Goal: Task Accomplishment & Management: Complete application form

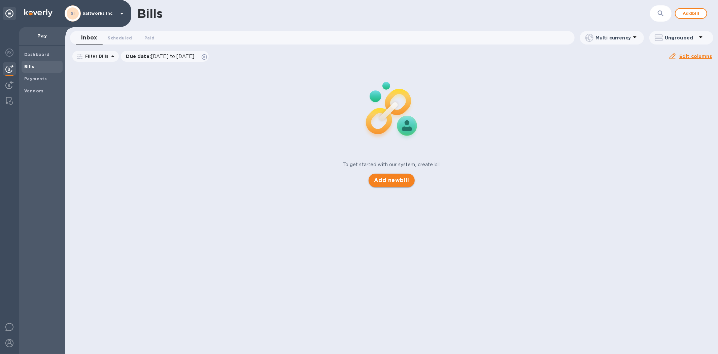
click at [393, 180] on span "Add new bill" at bounding box center [391, 180] width 35 height 8
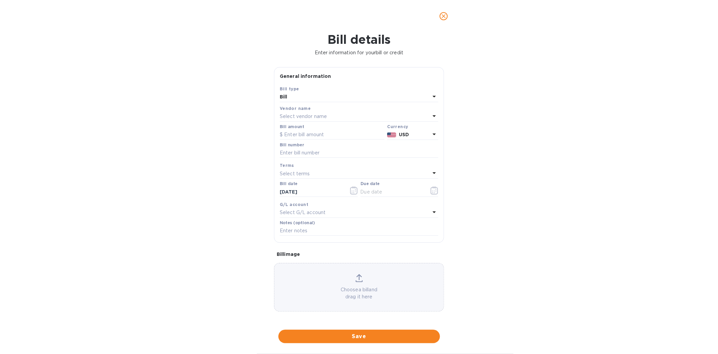
click at [570, 219] on div "Bill details Enter information for your bill or credit General information Save…" at bounding box center [359, 192] width 718 height 321
click at [298, 116] on p "Select vendor name" at bounding box center [303, 116] width 47 height 7
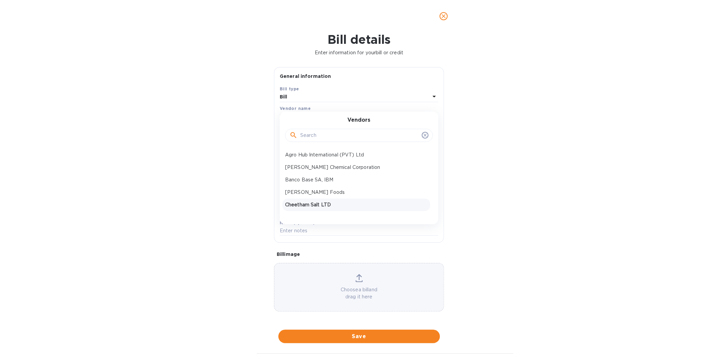
click at [301, 204] on p "Cheetham Salt LTD" at bounding box center [356, 204] width 142 height 7
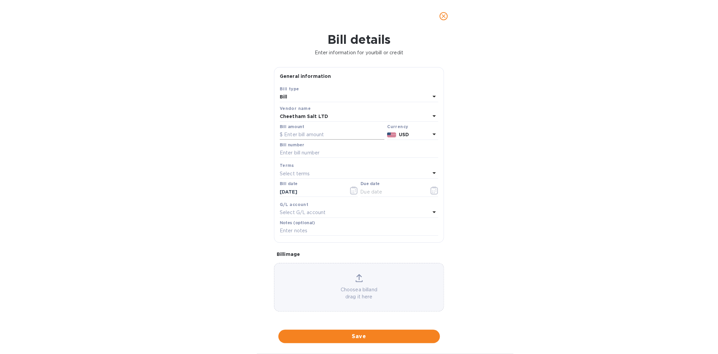
click at [298, 137] on input "text" at bounding box center [332, 135] width 105 height 10
type input "122,193"
type input "SaltWorks July Payment 1 of 2"
click at [354, 156] on input "SaltWorks July Payment 1 of 2" at bounding box center [359, 153] width 159 height 10
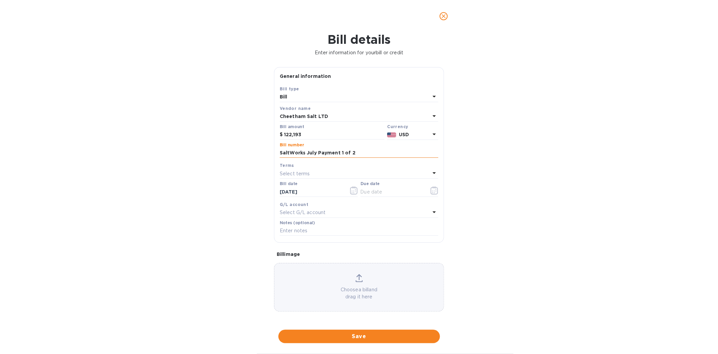
click at [354, 156] on input "SaltWorks July Payment 1 of 2" at bounding box center [359, 153] width 159 height 10
click at [436, 191] on icon "button" at bounding box center [436, 190] width 1 height 1
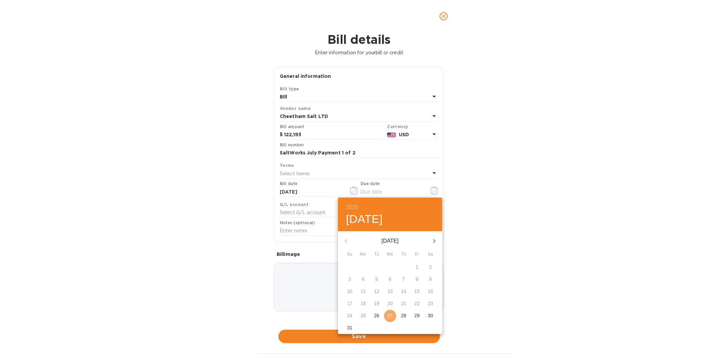
click at [391, 319] on button "27" at bounding box center [390, 316] width 12 height 12
type input "[DATE]"
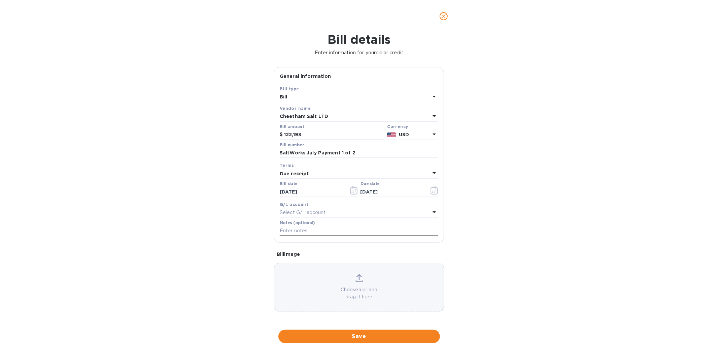
click at [297, 232] on input "text" at bounding box center [359, 231] width 159 height 10
paste input "SaltWorks July Payment 1 of 2"
type input "SaltWorks July Payment 1 of 2"
click at [334, 287] on div "Choose a bill and drag it here" at bounding box center [359, 287] width 169 height 26
click at [402, 266] on icon at bounding box center [404, 266] width 4 height 5
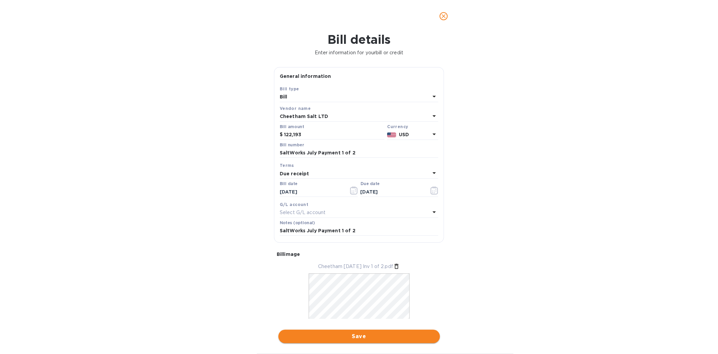
click at [355, 334] on span "Save" at bounding box center [359, 336] width 151 height 8
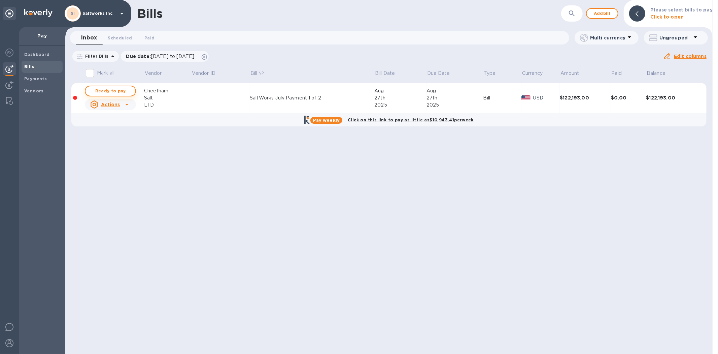
click at [115, 90] on span "Ready to pay" at bounding box center [110, 91] width 39 height 8
click at [112, 91] on span "Ready to pay" at bounding box center [110, 91] width 39 height 8
checkbox input "true"
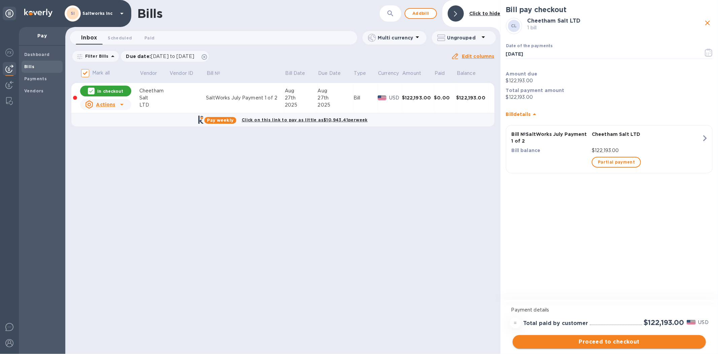
click at [607, 339] on span "Proceed to checkout" at bounding box center [609, 342] width 183 height 8
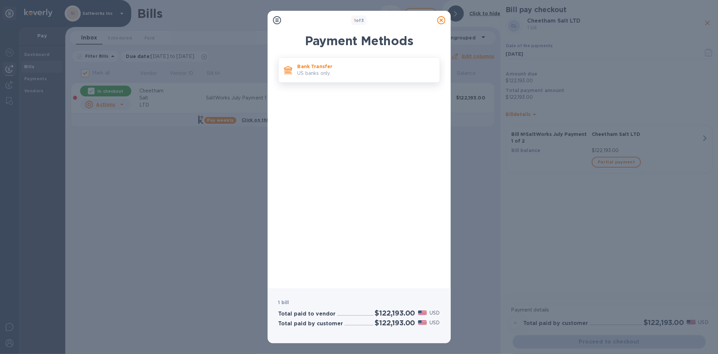
click at [315, 70] on p "US banks only." at bounding box center [366, 73] width 137 height 7
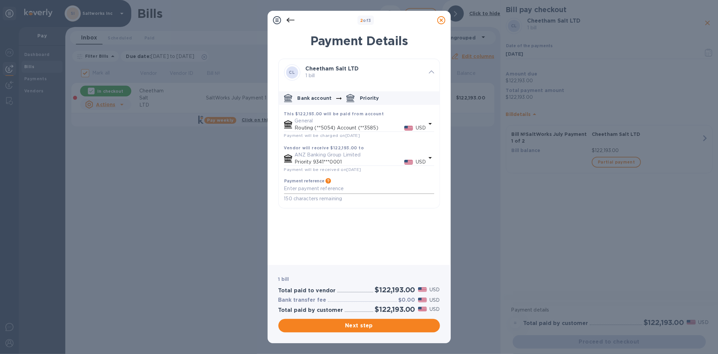
click at [301, 186] on div "x" at bounding box center [359, 189] width 150 height 10
paste textarea "S"
click at [303, 190] on textarea "default-method" at bounding box center [359, 189] width 150 height 6
click at [383, 191] on textarea "SaltWorks July Invoices Payment 1 of 2" at bounding box center [359, 189] width 150 height 6
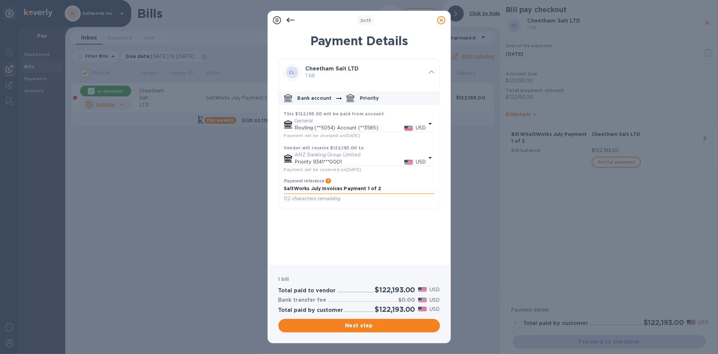
click at [383, 191] on textarea "SaltWorks July Invoices Payment 1 of 2" at bounding box center [359, 189] width 150 height 6
type textarea "SaltWorks July Invoices Payment 1 of 2"
click at [362, 323] on span "Next step" at bounding box center [359, 325] width 151 height 8
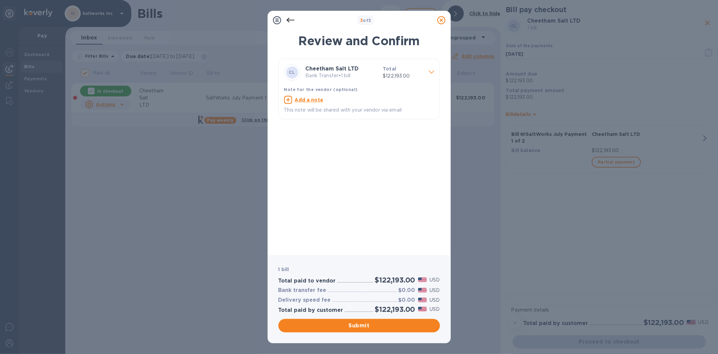
click at [304, 99] on u "Add a note" at bounding box center [309, 99] width 29 height 5
click at [304, 100] on textarea at bounding box center [353, 101] width 139 height 6
paste textarea "SaltWorks July Invoices Payment 1 of 2"
type textarea "SaltWorks July Invoices Payment 1 of 2"
click at [358, 324] on span "Submit" at bounding box center [359, 325] width 151 height 8
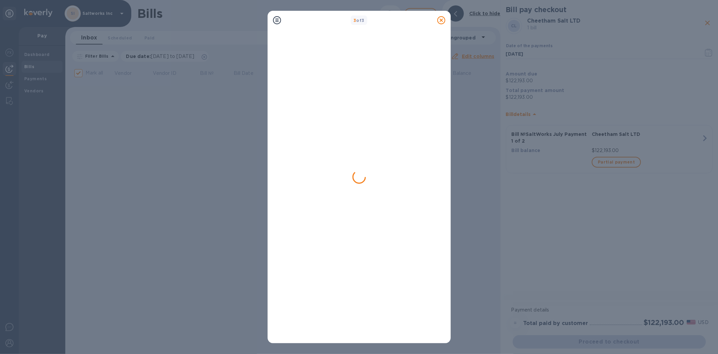
checkbox input "false"
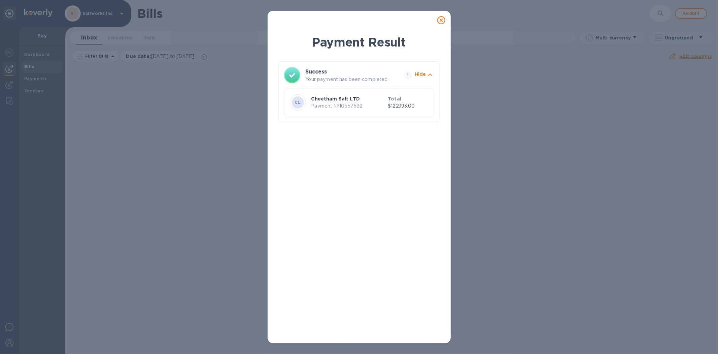
click at [441, 20] on icon at bounding box center [442, 20] width 8 height 8
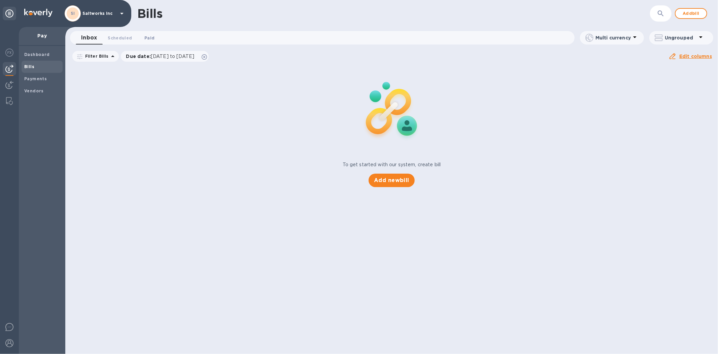
click at [147, 36] on span "Paid 0" at bounding box center [149, 37] width 10 height 7
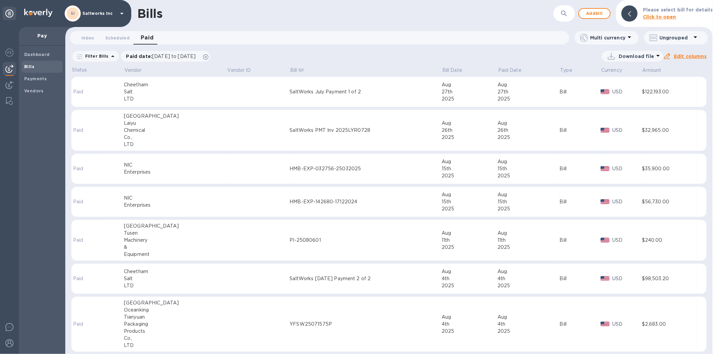
click at [166, 91] on div "Salt" at bounding box center [175, 91] width 103 height 7
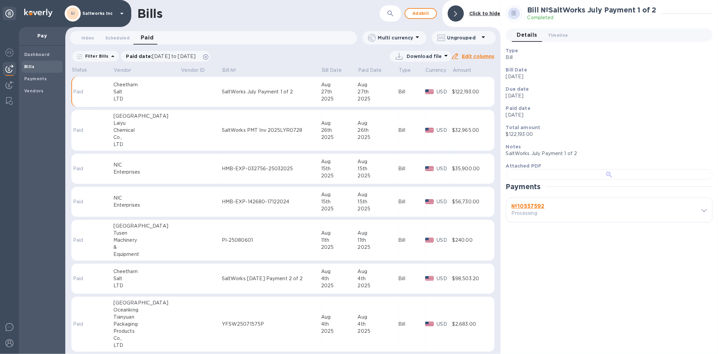
scroll to position [136, 0]
click at [536, 209] on b "№ 10557592" at bounding box center [528, 206] width 33 height 6
